Goal: Obtain resource: Download file/media

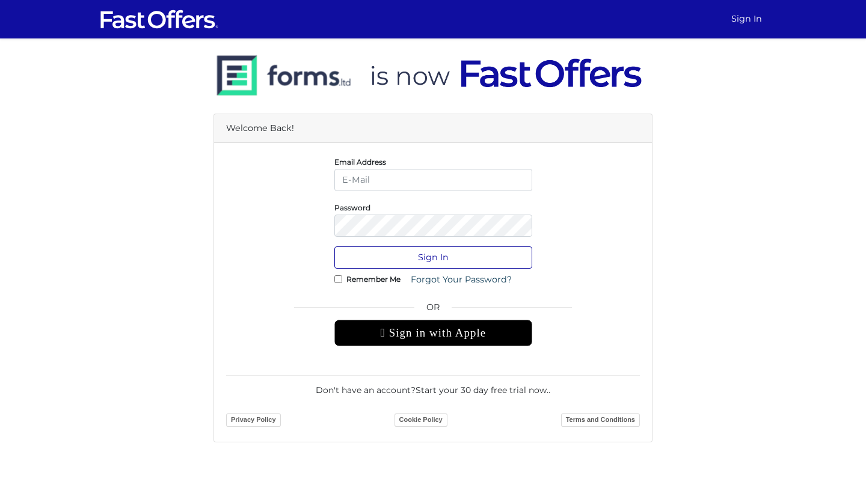
type input "[EMAIL_ADDRESS][DOMAIN_NAME]"
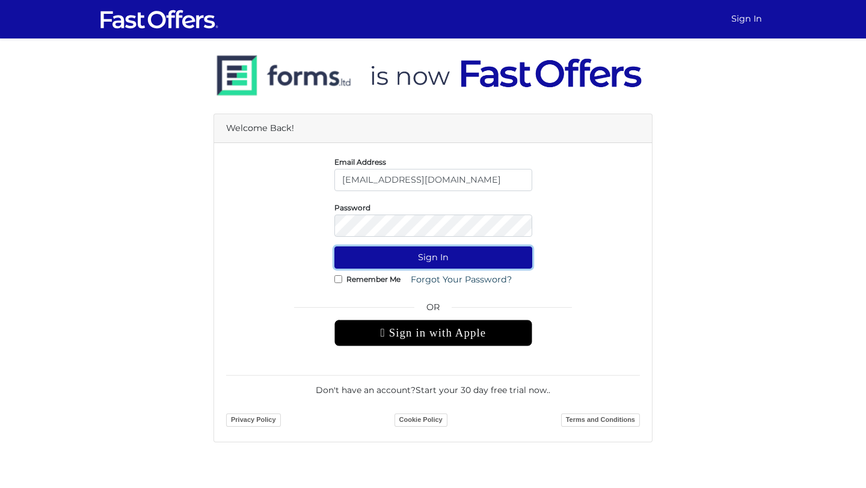
click at [488, 253] on button "Sign In" at bounding box center [433, 258] width 198 height 22
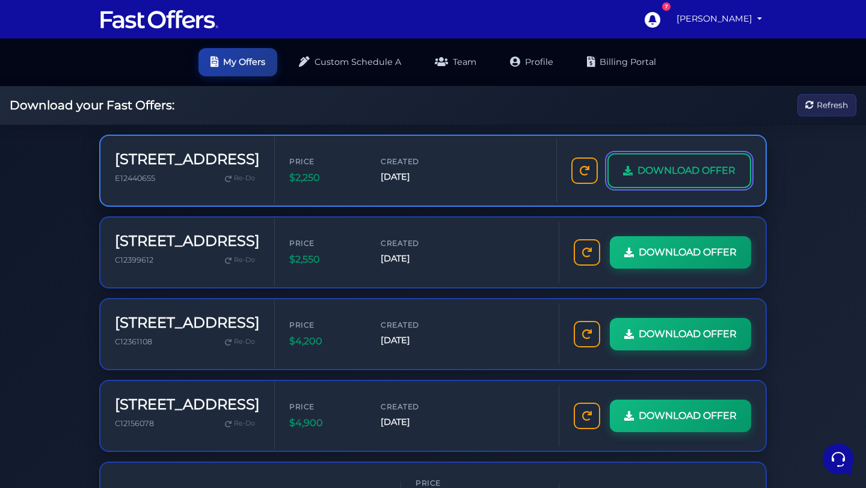
click at [707, 181] on link "DOWNLOAD OFFER" at bounding box center [679, 170] width 144 height 35
